Goal: Communication & Community: Answer question/provide support

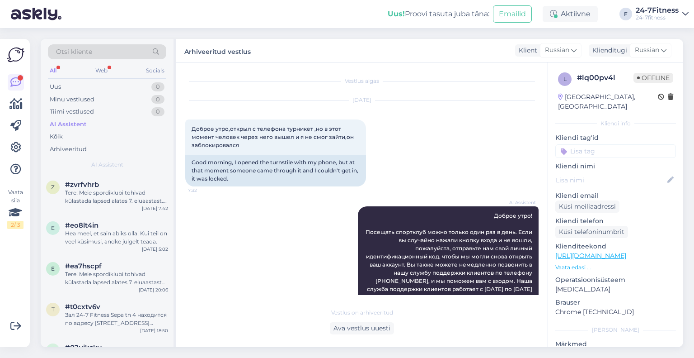
scroll to position [169, 0]
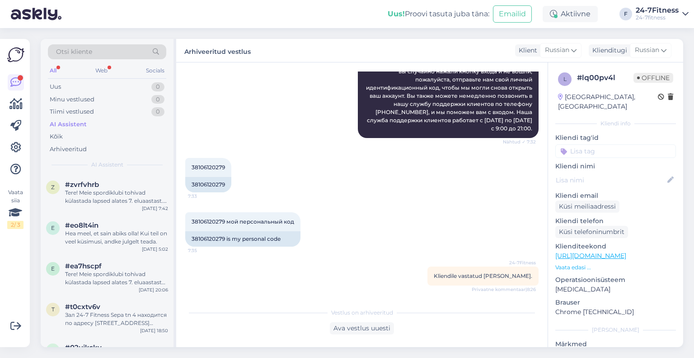
click at [96, 70] on div "Web" at bounding box center [102, 71] width 16 height 12
click at [137, 291] on div "n #nik7v8gl Mõistame teie olukorda ja püüame pakkuda parimat teenust. Kas teil …" at bounding box center [107, 275] width 133 height 41
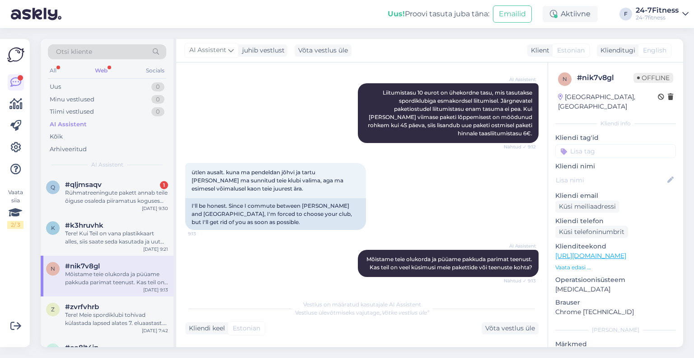
scroll to position [257, 0]
click at [110, 235] on div "Tere! Kui Teil on vana plastikkaart alles, siis saate seda kasutada ja uut kaar…" at bounding box center [116, 237] width 103 height 16
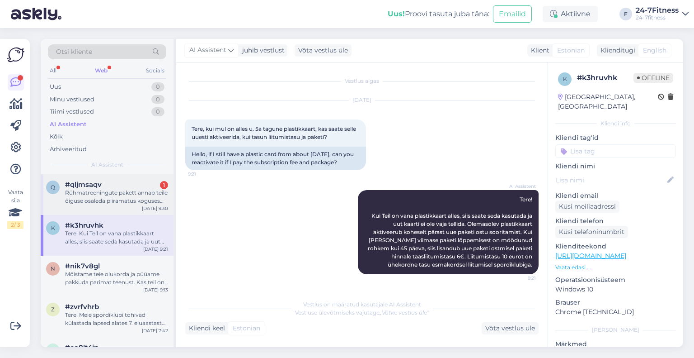
click at [111, 192] on div "Rühmatreeningute pakett annab teile õiguse osaleda piiramatus koguses rühmatree…" at bounding box center [116, 197] width 103 height 16
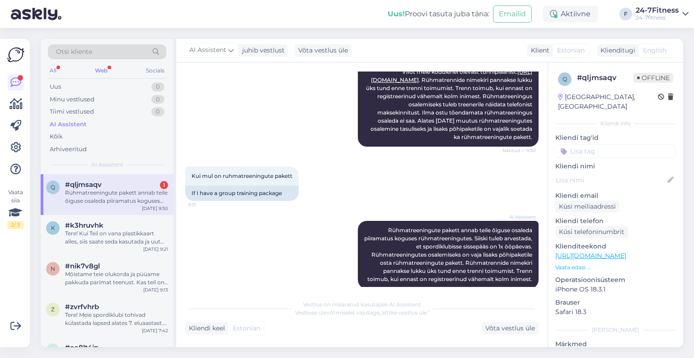
scroll to position [338, 0]
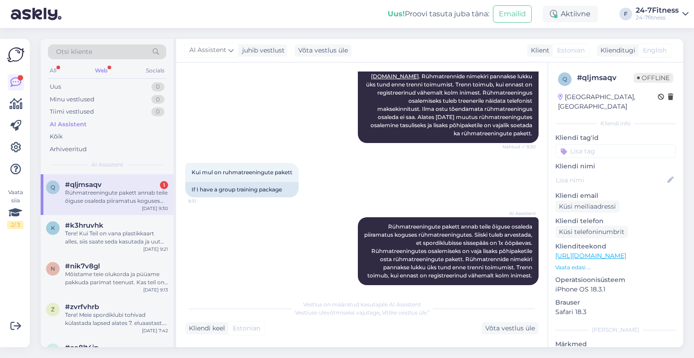
click at [97, 68] on div "Web" at bounding box center [101, 71] width 16 height 12
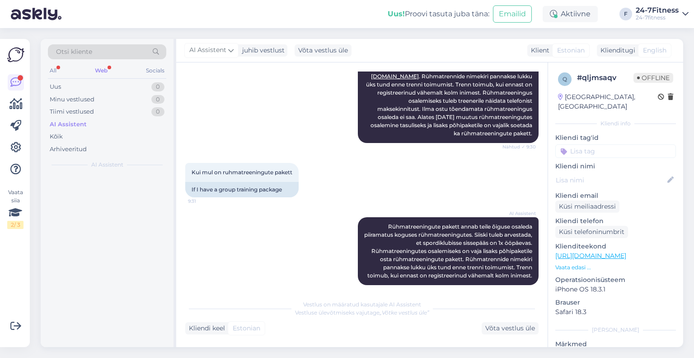
click at [101, 195] on div at bounding box center [107, 260] width 133 height 173
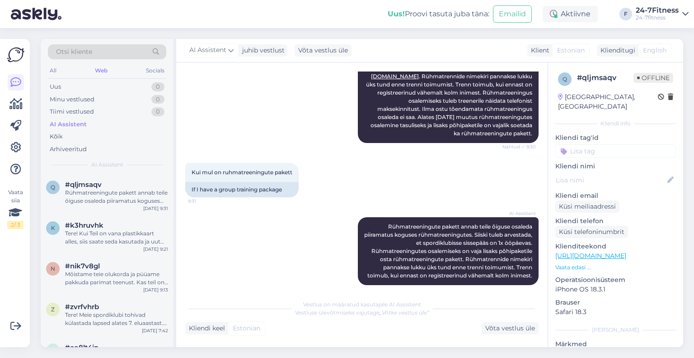
click at [101, 195] on div "Rühmatreeningute pakett annab teile õiguse osaleda piiramatus koguses rühmatree…" at bounding box center [116, 197] width 103 height 16
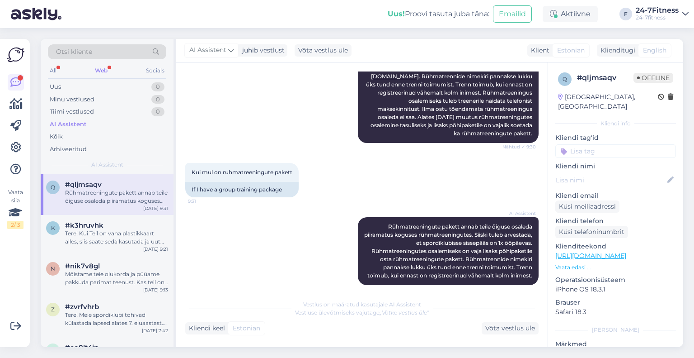
click at [100, 71] on div "Web" at bounding box center [101, 71] width 16 height 12
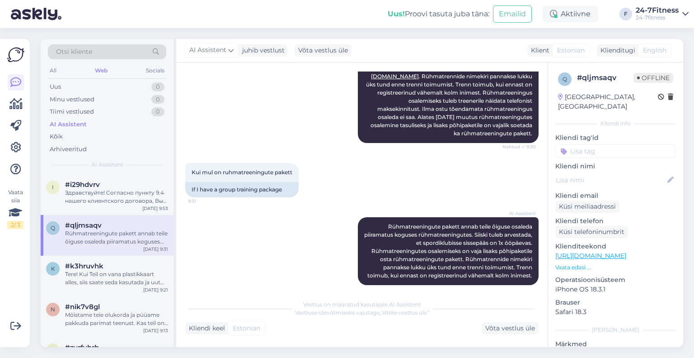
click at [101, 193] on div "Здравствуйте! Согласно пункту 9.4 нашего клиентского договора, Вы можете досроч…" at bounding box center [116, 197] width 103 height 16
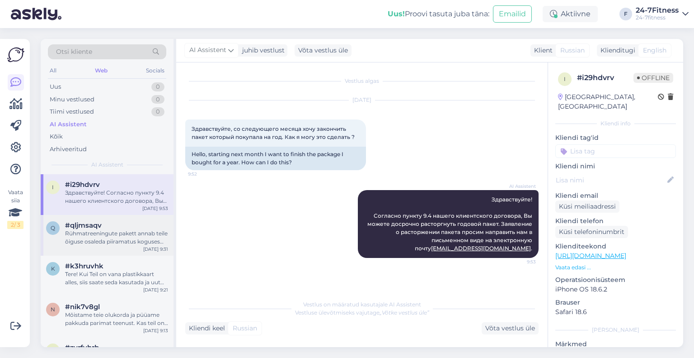
click at [129, 226] on div "#qljmsaqv" at bounding box center [116, 225] width 103 height 8
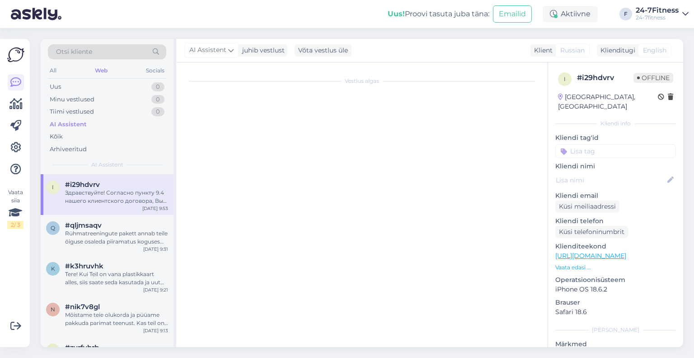
scroll to position [338, 0]
